Goal: Task Accomplishment & Management: Use online tool/utility

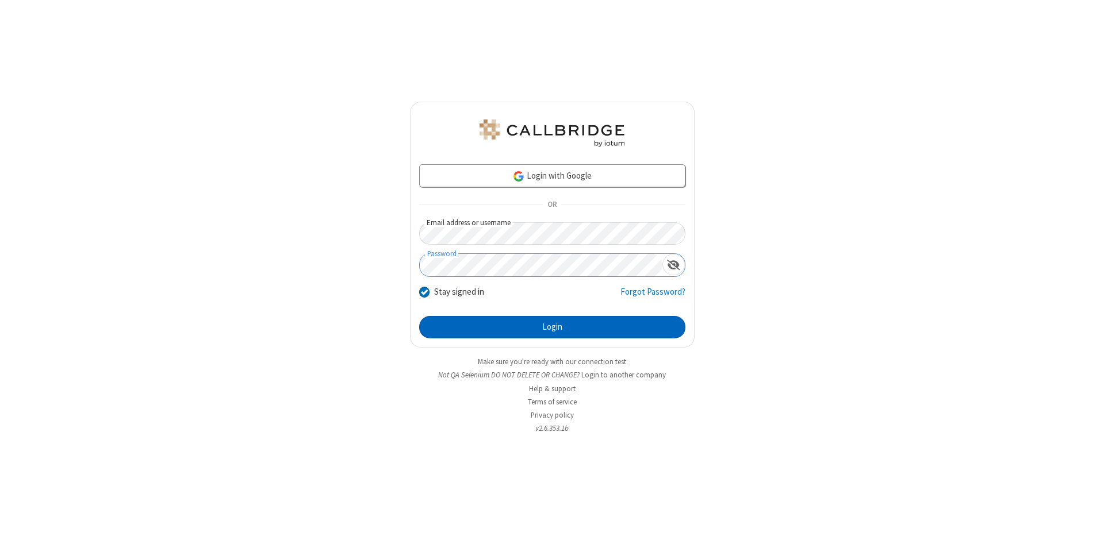
click at [552, 328] on button "Login" at bounding box center [552, 327] width 266 height 23
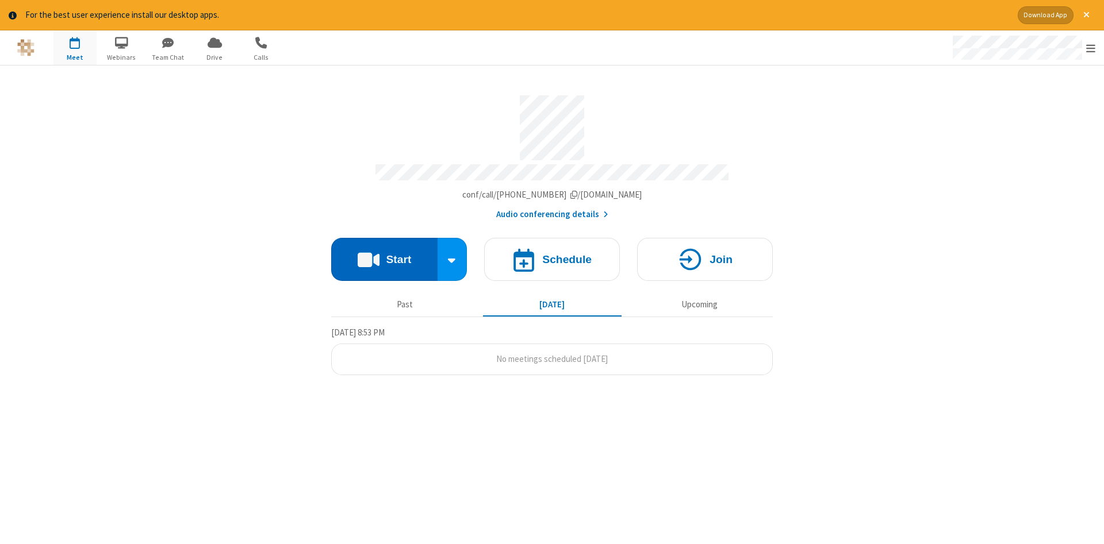
click at [384, 255] on button "Start" at bounding box center [384, 259] width 106 height 43
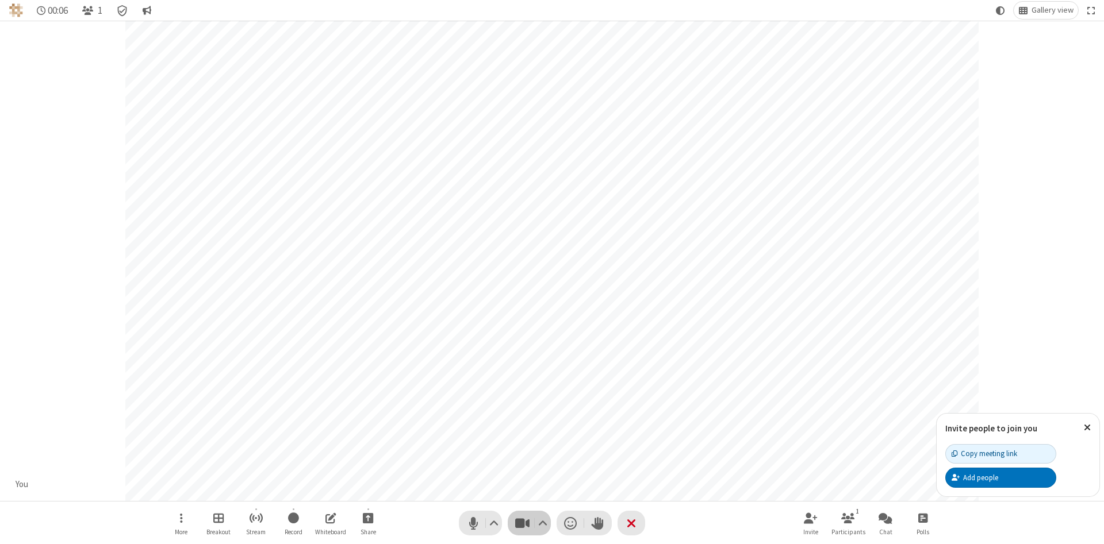
click at [522, 523] on span "Stop video (Alt+V)" at bounding box center [521, 523] width 17 height 17
click at [522, 523] on span "Start video (Alt+V)" at bounding box center [521, 523] width 17 height 17
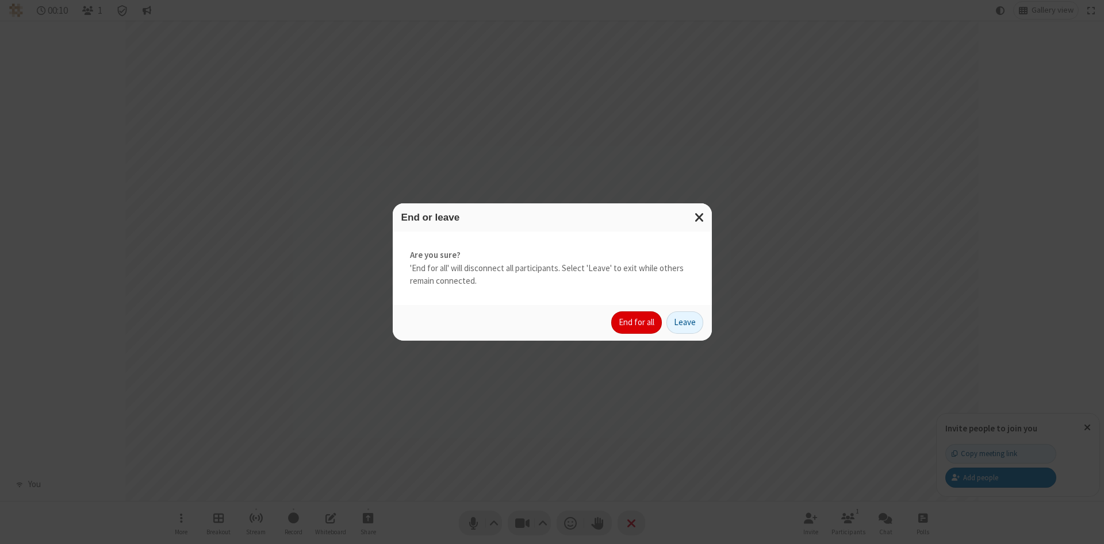
click at [637, 322] on button "End for all" at bounding box center [636, 323] width 51 height 23
